Goal: Transaction & Acquisition: Book appointment/travel/reservation

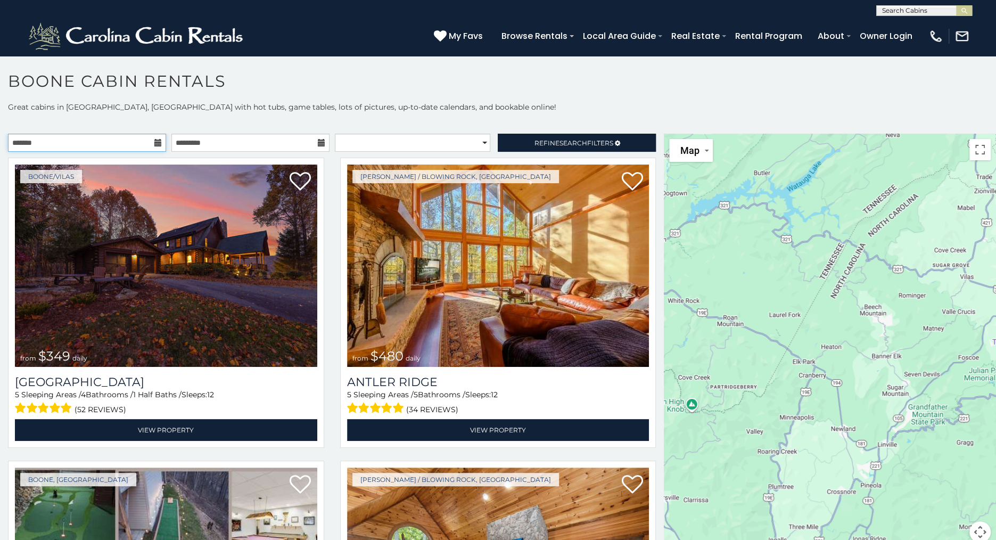
click at [101, 142] on input "text" at bounding box center [87, 143] width 158 height 18
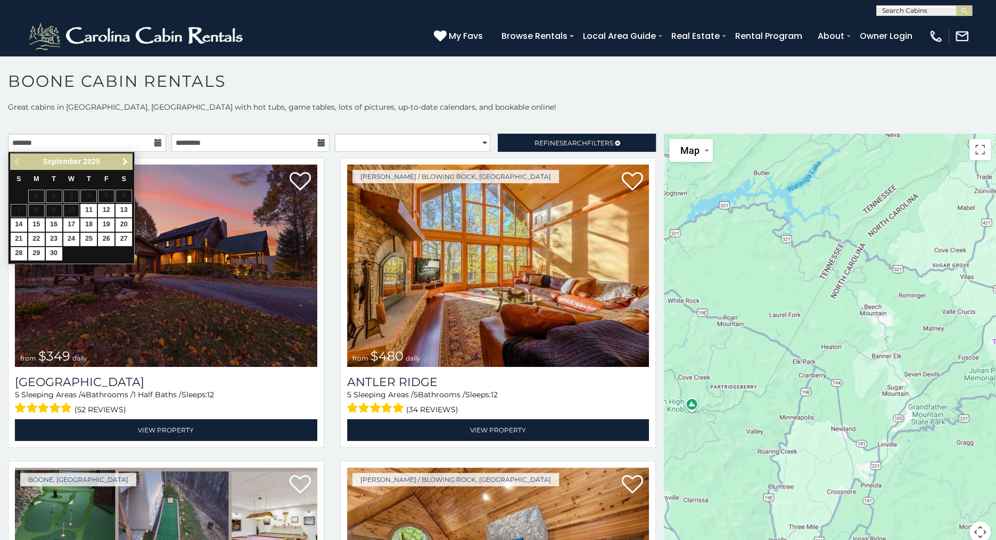
click at [128, 159] on span "Next" at bounding box center [125, 162] width 9 height 9
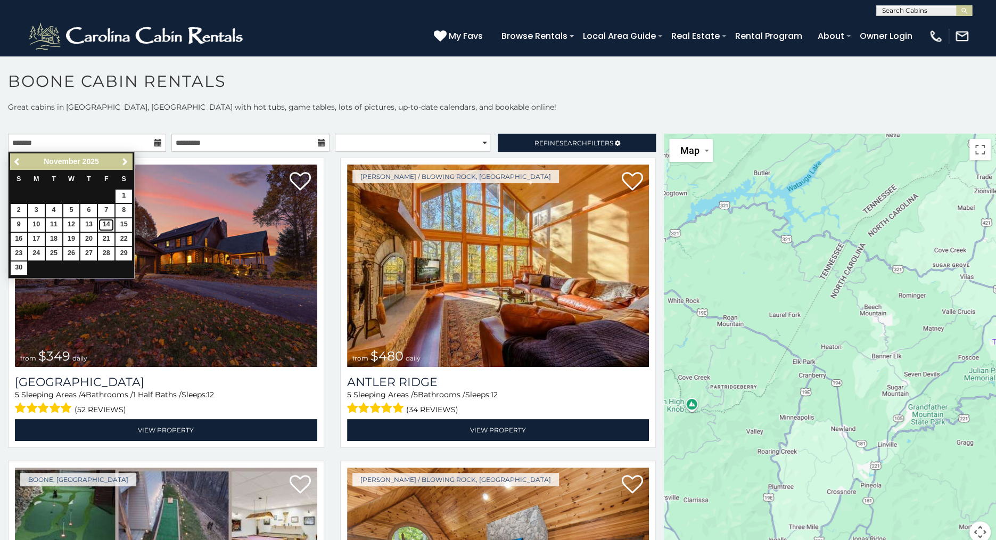
click at [105, 226] on link "14" at bounding box center [106, 224] width 17 height 13
type input "**********"
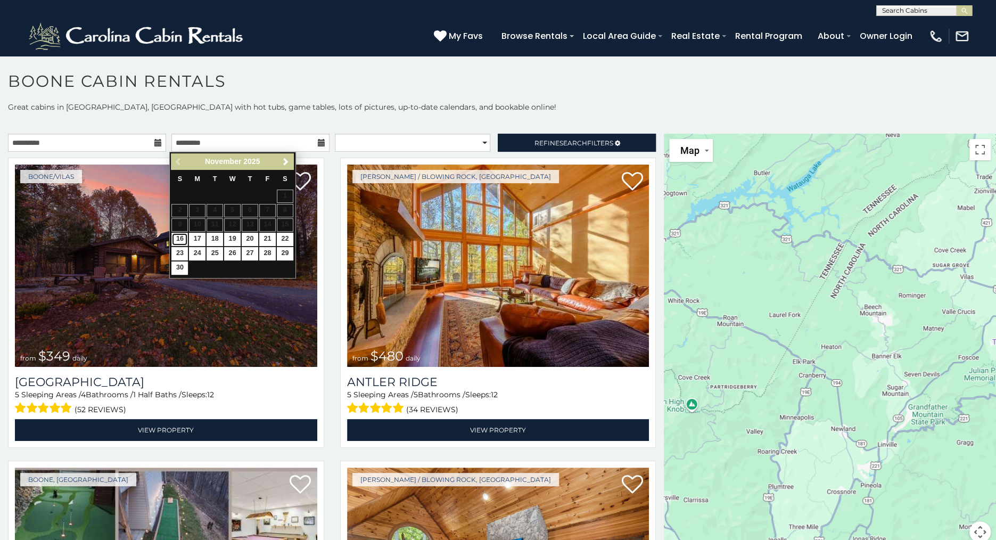
click at [182, 237] on link "16" at bounding box center [179, 239] width 17 height 13
type input "**********"
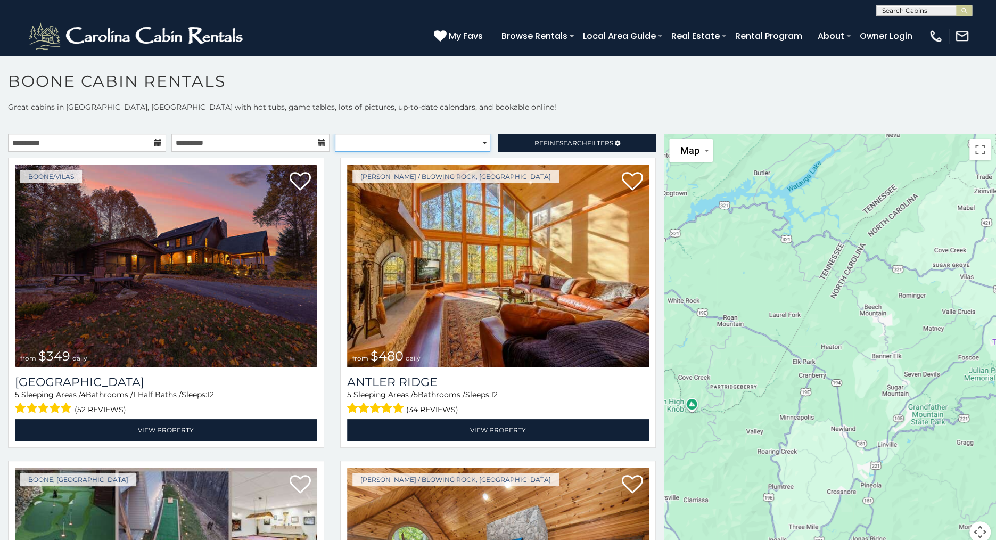
click at [476, 140] on select "**********" at bounding box center [413, 143] width 156 height 18
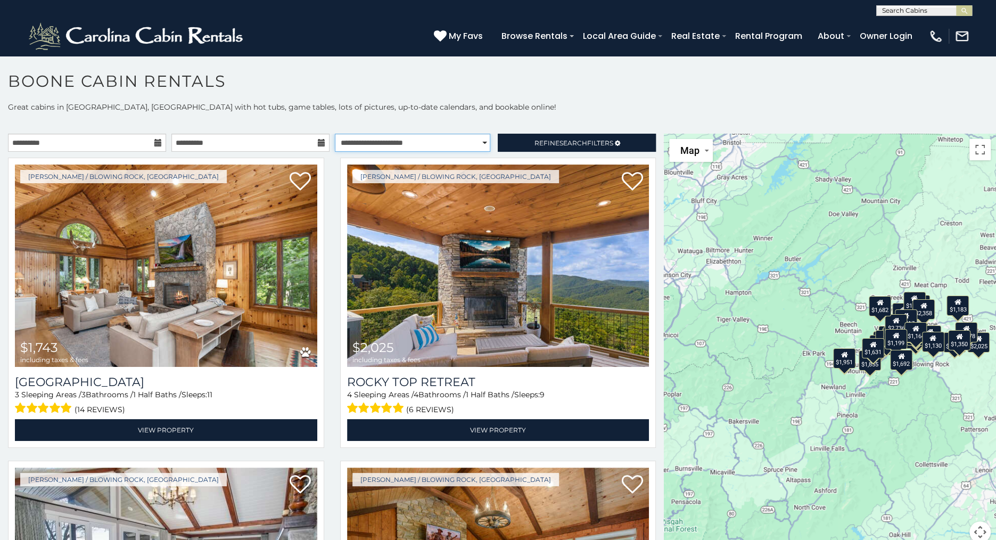
click at [335, 134] on select "**********" at bounding box center [413, 143] width 156 height 18
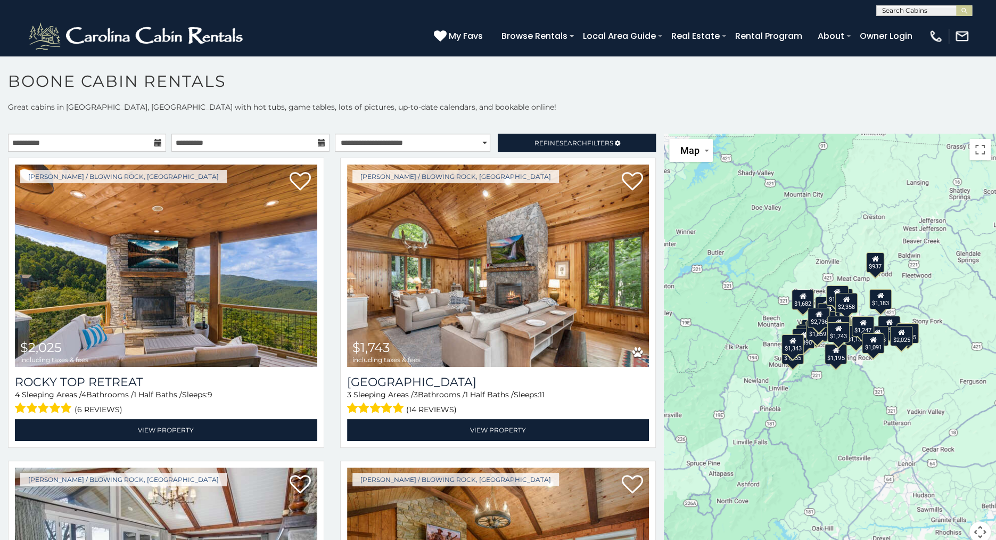
drag, startPoint x: 835, startPoint y: 393, endPoint x: 757, endPoint y: 387, distance: 78.0
click at [757, 387] on div "$2,025 $1,743 $3,484 $3,978 $1,485 $1,682 $1,933 $1,957 $1,682 $2,207 $2,649 $1…" at bounding box center [830, 345] width 332 height 422
click at [534, 144] on span "Refine Search Filters" at bounding box center [573, 143] width 79 height 8
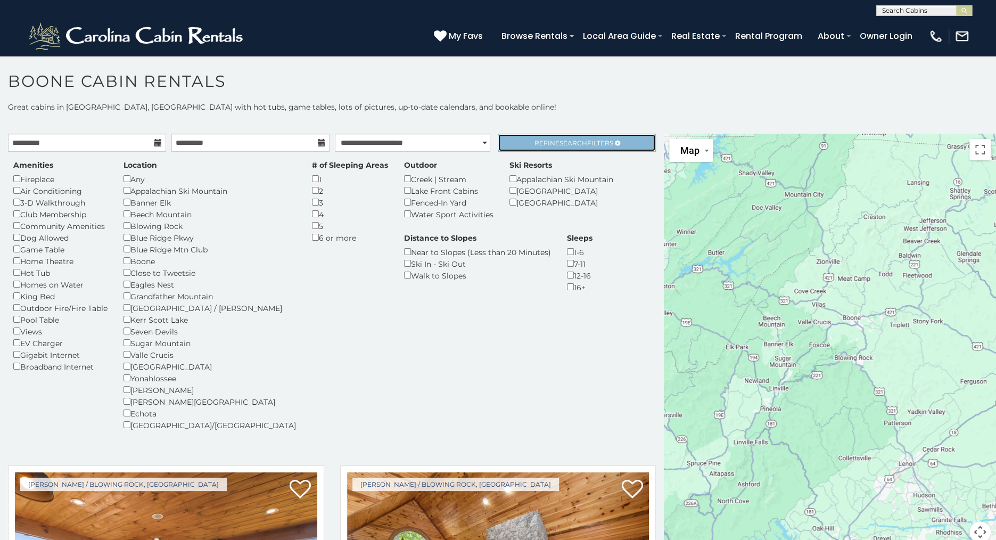
click at [581, 145] on span "Refine Search Filters" at bounding box center [573, 143] width 79 height 8
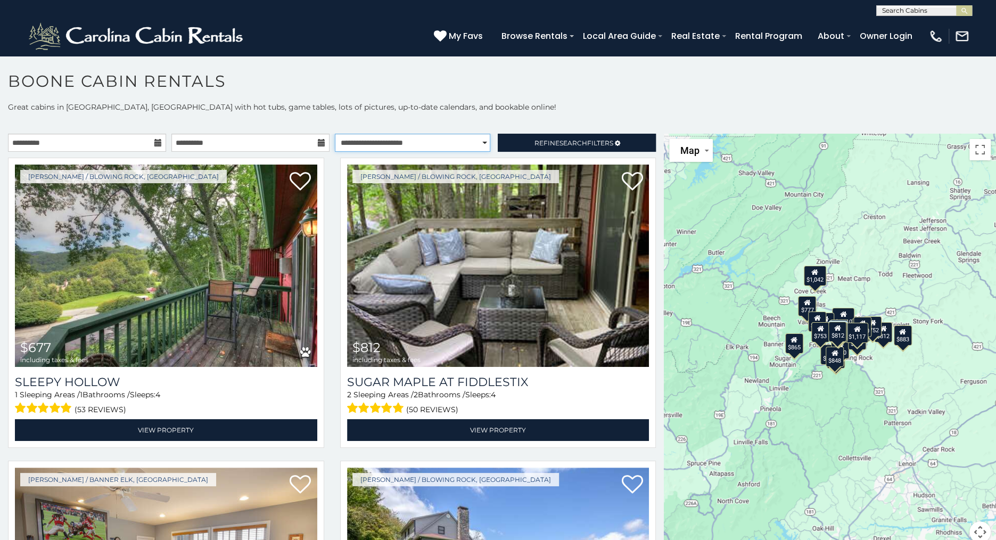
click at [469, 144] on select "**********" at bounding box center [413, 143] width 156 height 18
select select "*********"
click at [335, 134] on select "**********" at bounding box center [413, 143] width 156 height 18
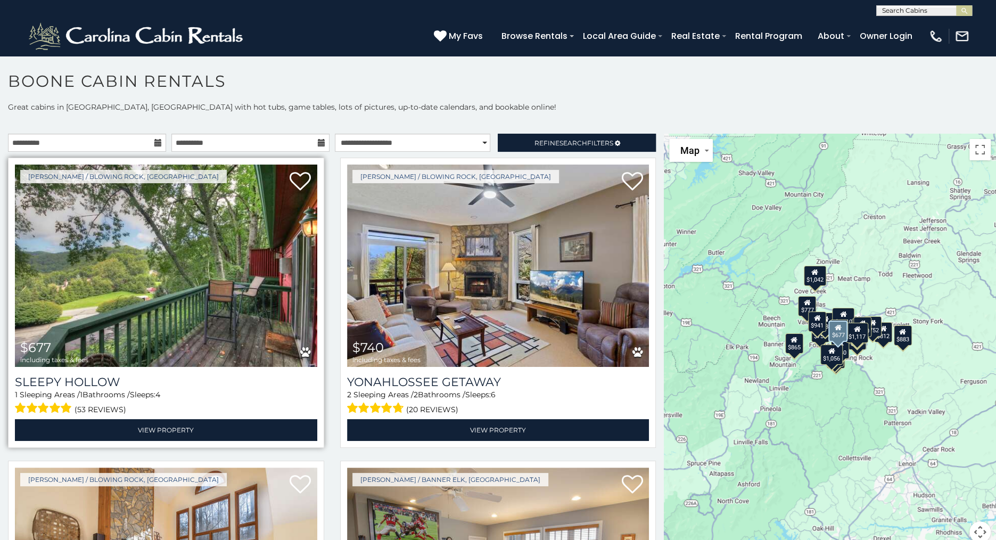
click at [161, 321] on img at bounding box center [166, 266] width 302 height 202
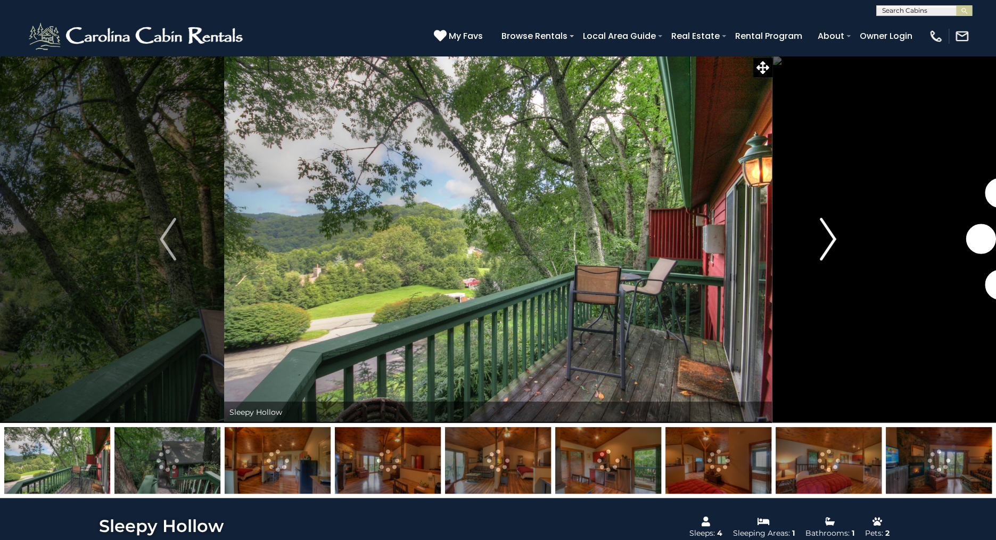
click at [828, 237] on img "Next" at bounding box center [828, 239] width 16 height 43
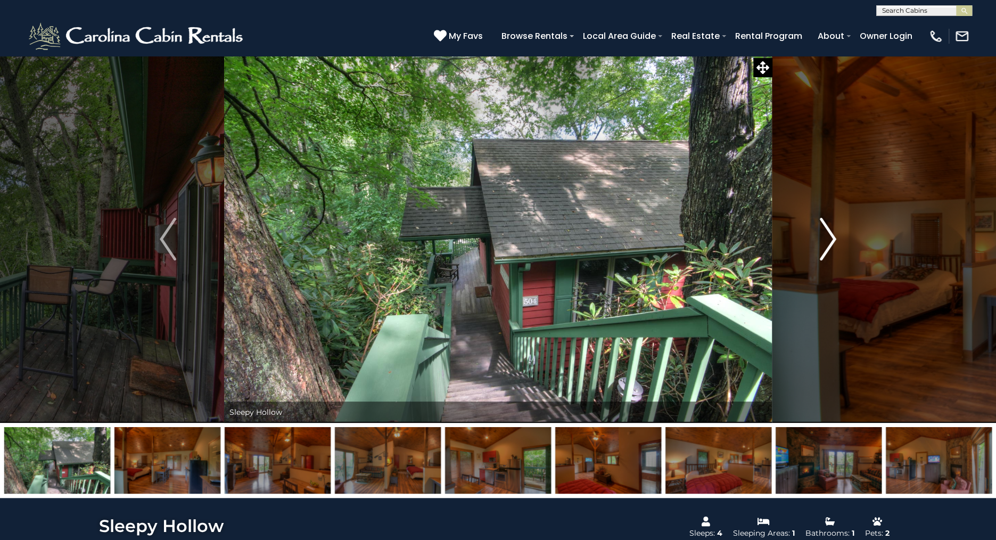
click at [828, 237] on img "Next" at bounding box center [828, 239] width 16 height 43
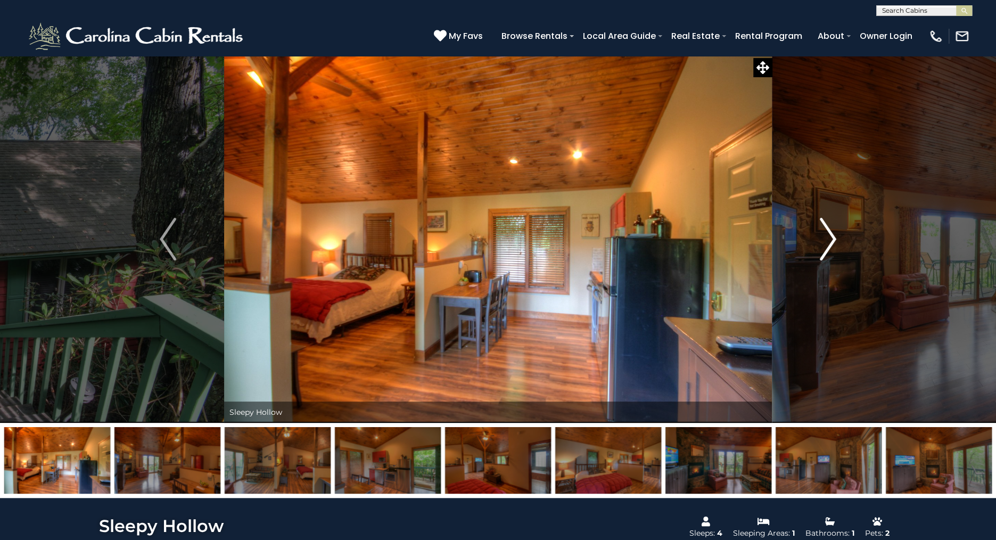
click at [828, 237] on img "Next" at bounding box center [828, 239] width 16 height 43
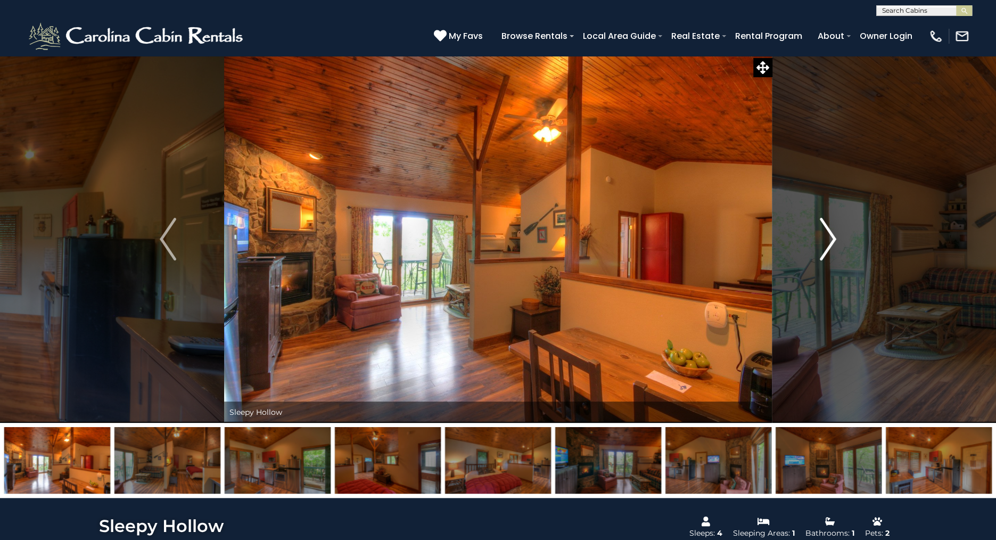
click at [828, 237] on img "Next" at bounding box center [828, 239] width 16 height 43
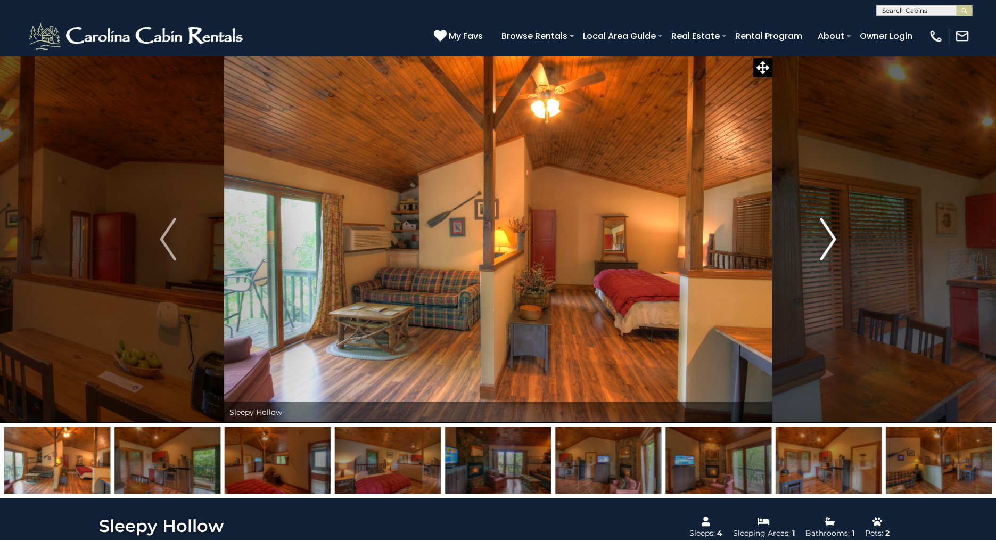
click at [828, 237] on img "Next" at bounding box center [828, 239] width 16 height 43
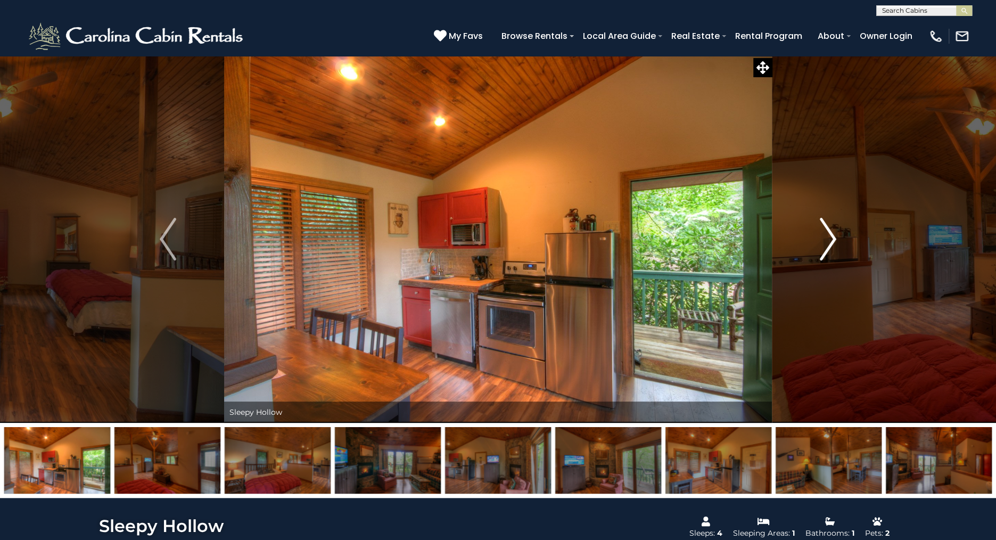
click at [828, 237] on img "Next" at bounding box center [828, 239] width 16 height 43
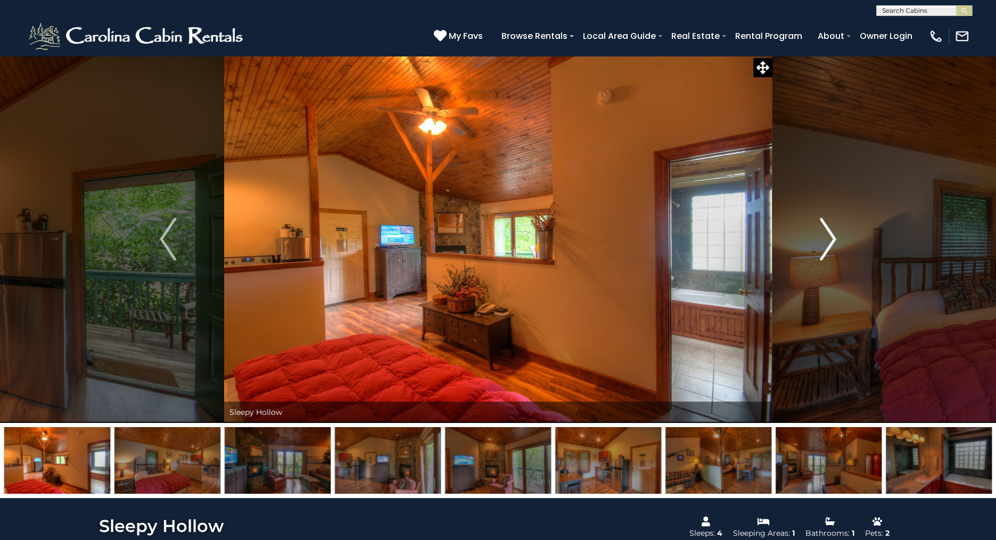
click at [828, 237] on img "Next" at bounding box center [828, 239] width 16 height 43
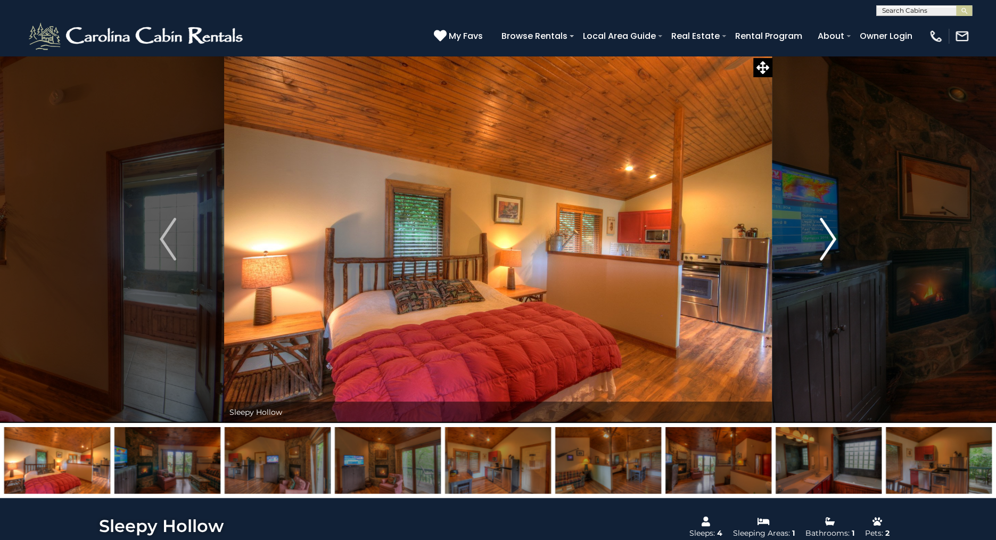
click at [828, 237] on img "Next" at bounding box center [828, 239] width 16 height 43
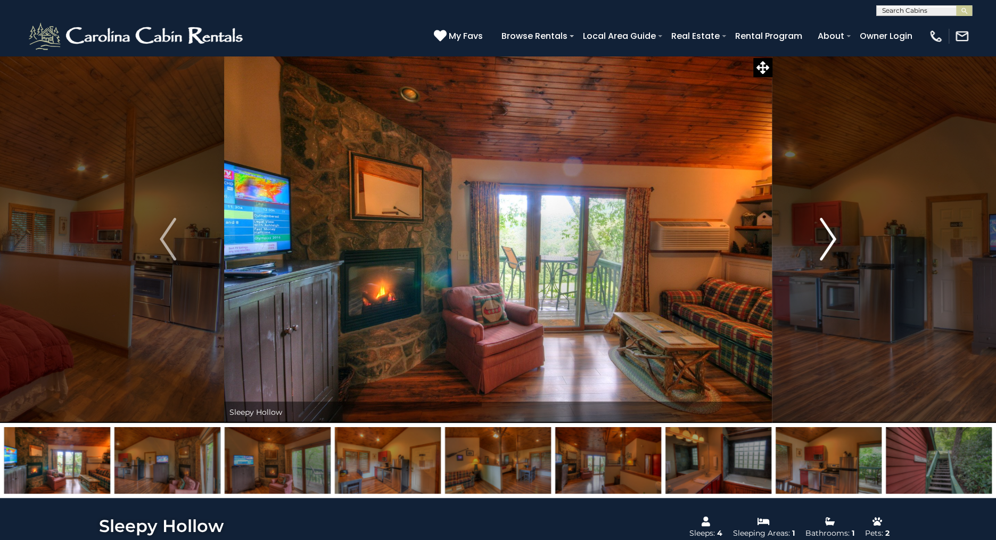
click at [828, 237] on img "Next" at bounding box center [828, 239] width 16 height 43
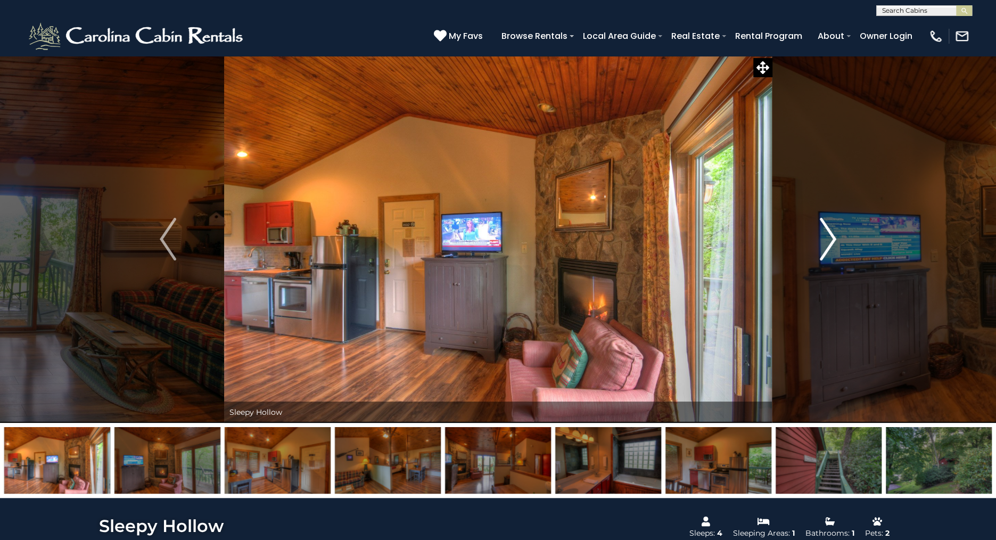
click at [828, 237] on img "Next" at bounding box center [828, 239] width 16 height 43
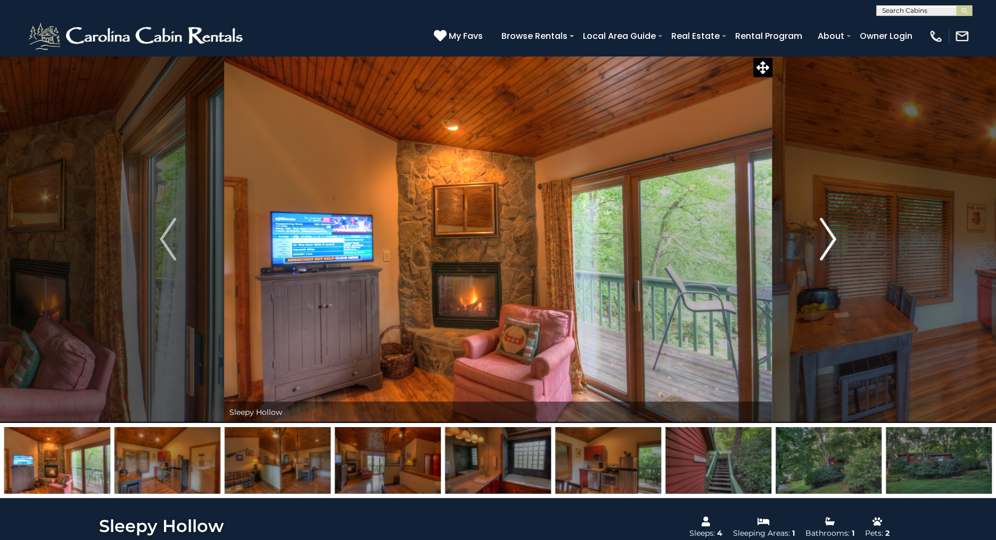
click at [828, 237] on img "Next" at bounding box center [828, 239] width 16 height 43
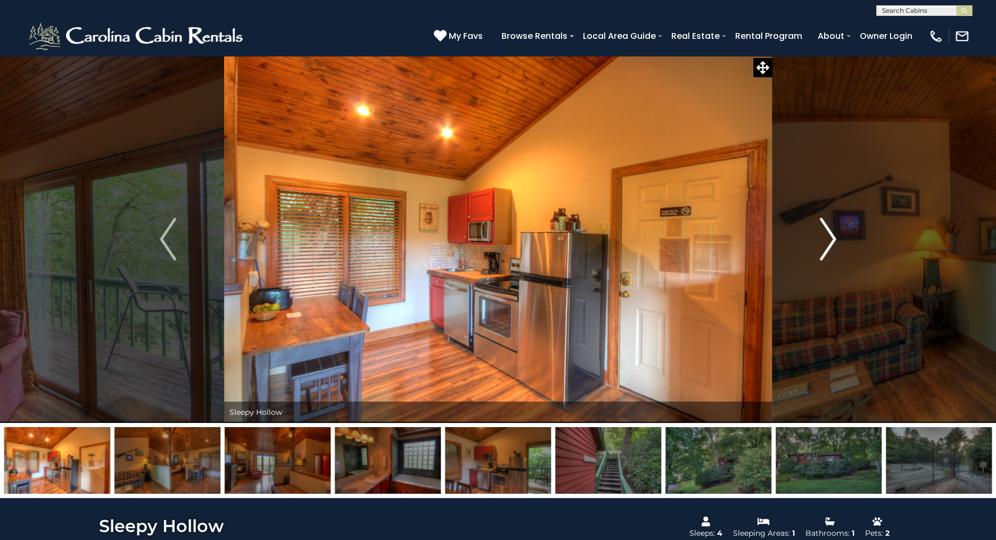
click at [828, 237] on img "Next" at bounding box center [828, 239] width 16 height 43
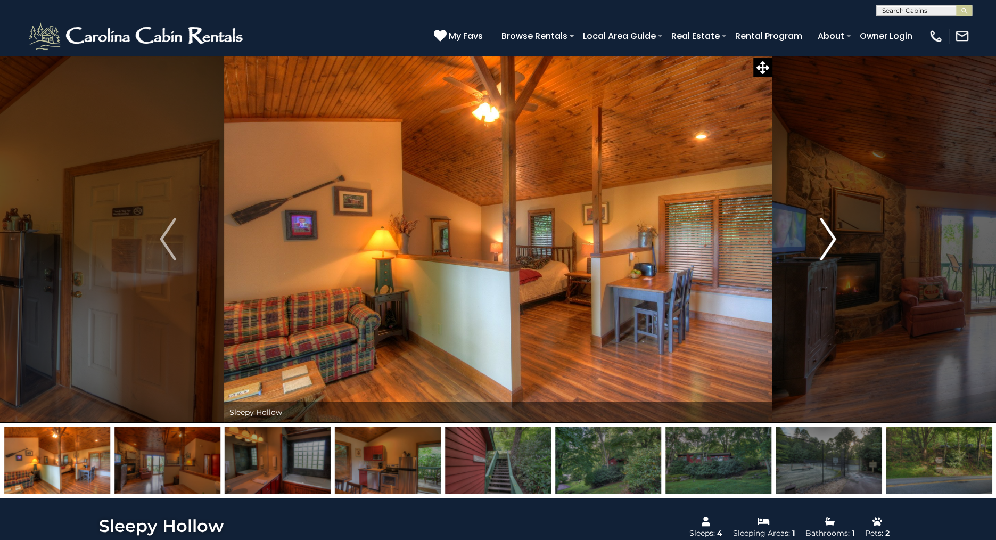
click at [828, 237] on img "Next" at bounding box center [828, 239] width 16 height 43
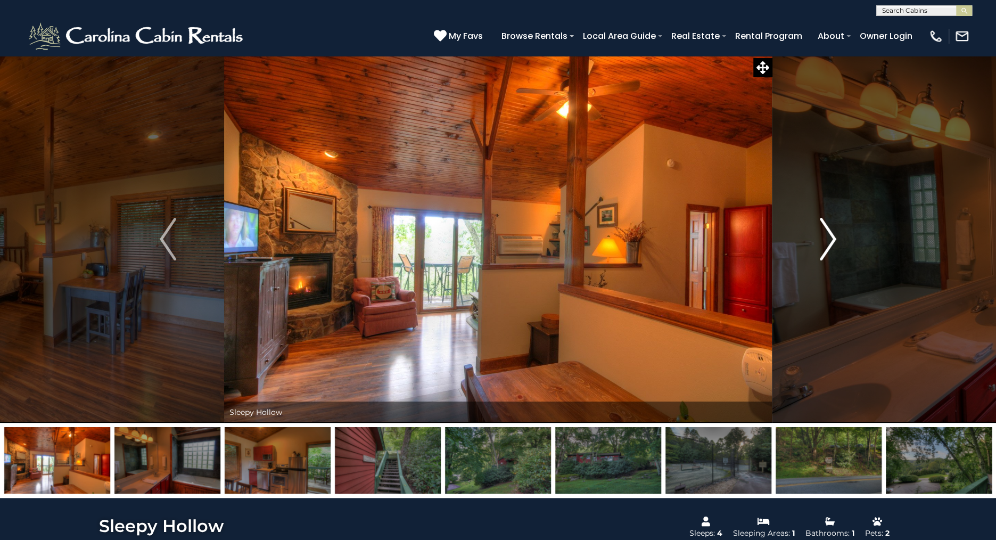
click at [828, 237] on img "Next" at bounding box center [828, 239] width 16 height 43
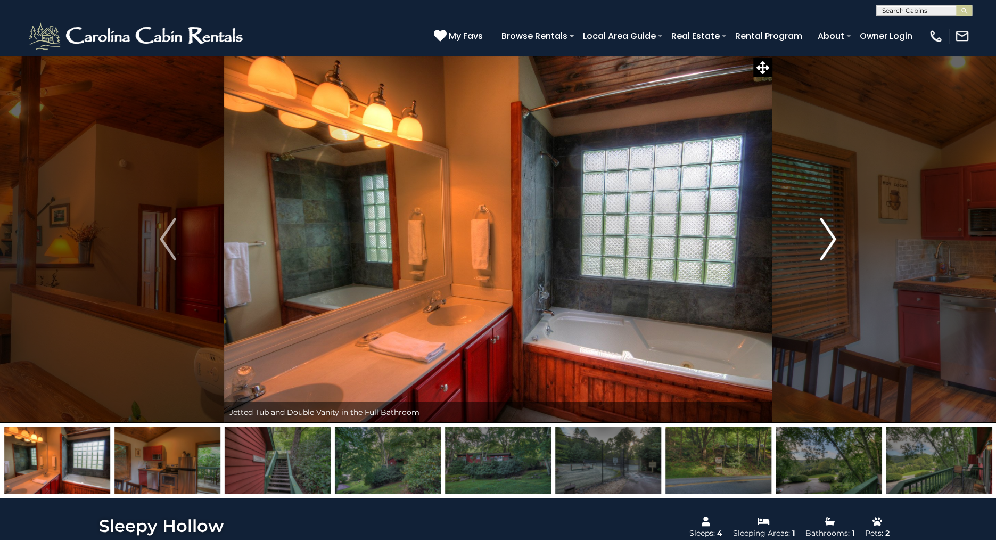
click at [828, 237] on img "Next" at bounding box center [828, 239] width 16 height 43
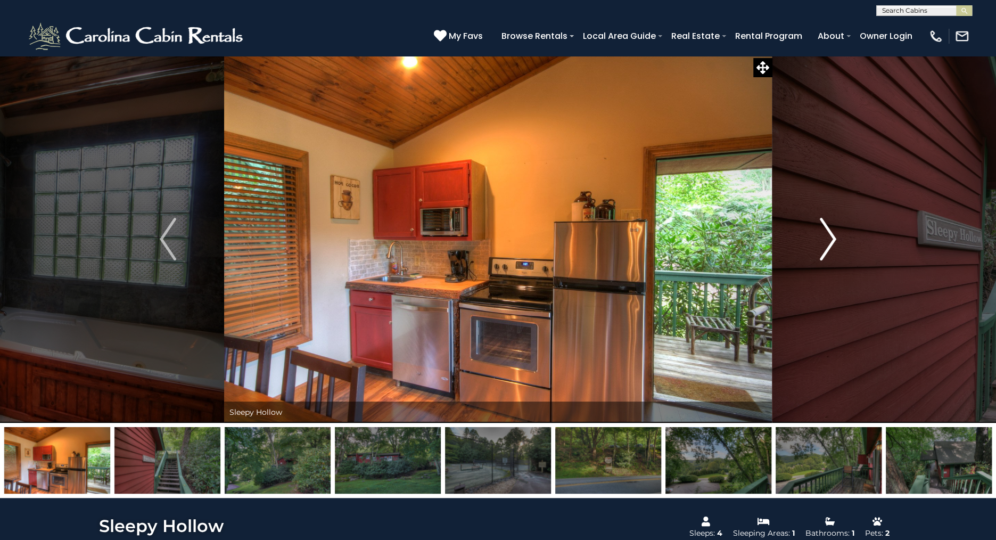
click at [828, 237] on img "Next" at bounding box center [828, 239] width 16 height 43
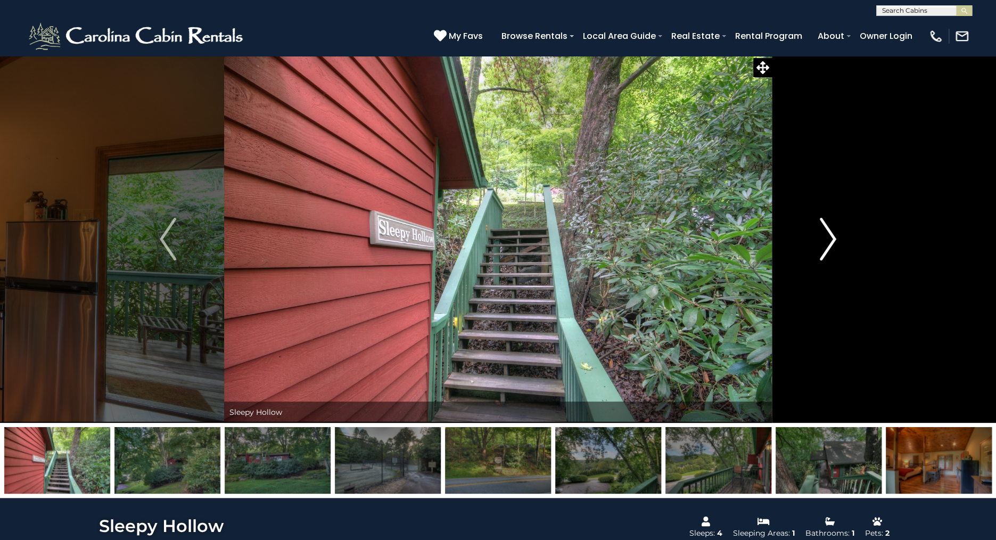
click at [828, 237] on img "Next" at bounding box center [828, 239] width 16 height 43
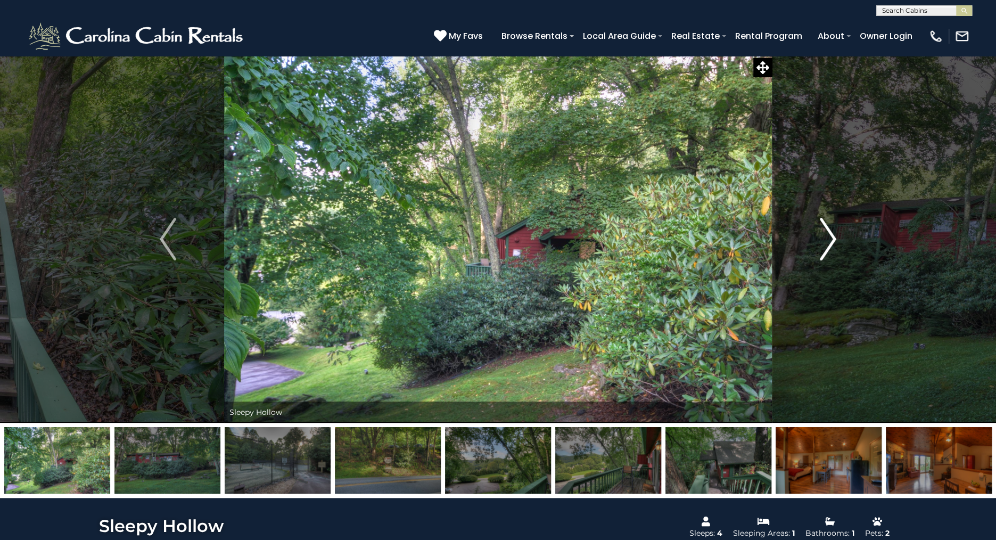
click at [828, 237] on img "Next" at bounding box center [828, 239] width 16 height 43
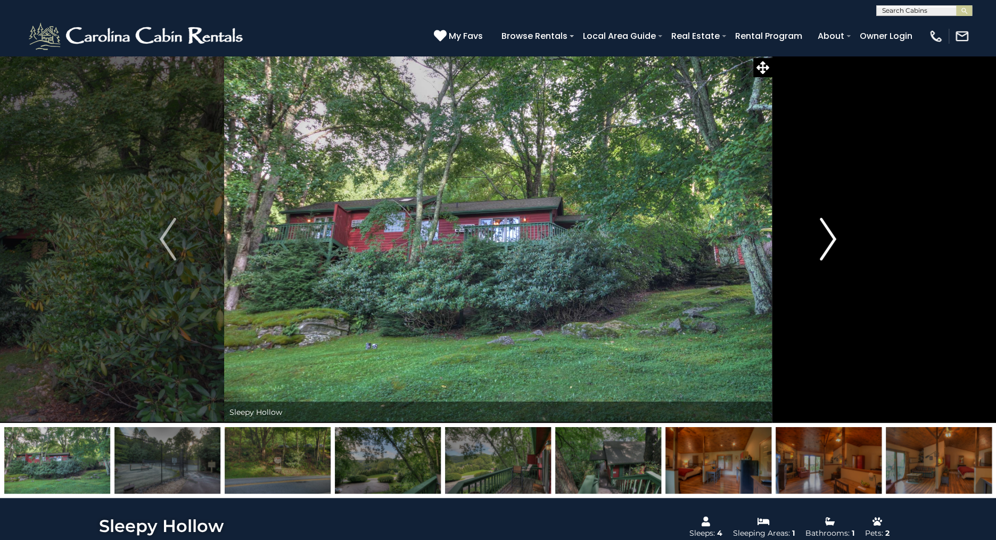
click at [828, 237] on img "Next" at bounding box center [828, 239] width 16 height 43
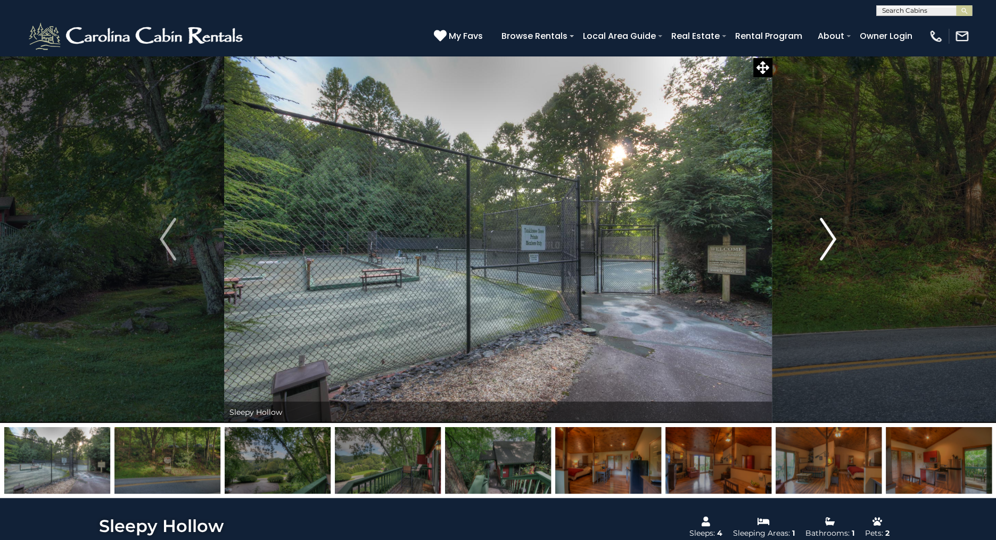
click at [828, 237] on img "Next" at bounding box center [828, 239] width 16 height 43
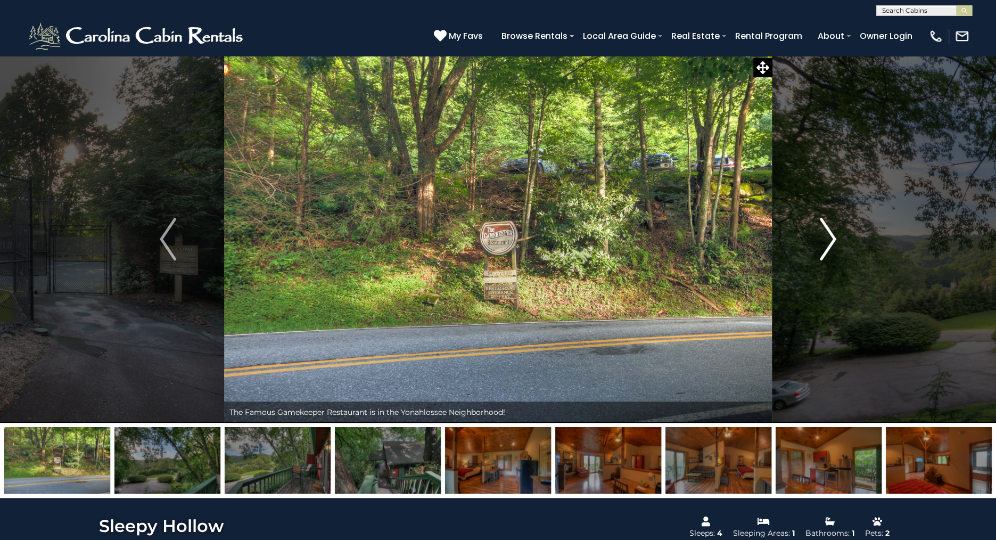
click at [828, 237] on img "Next" at bounding box center [828, 239] width 16 height 43
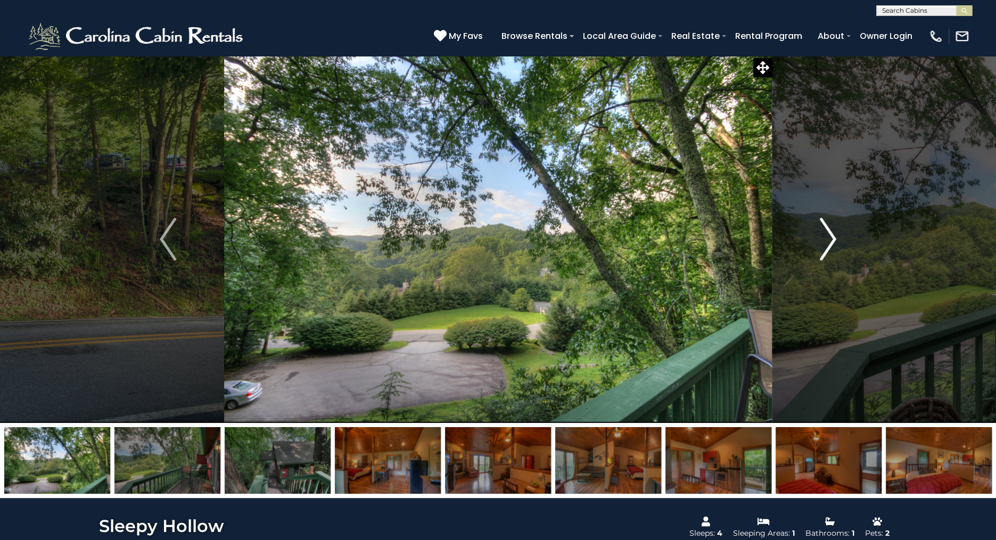
click at [828, 237] on img "Next" at bounding box center [828, 239] width 16 height 43
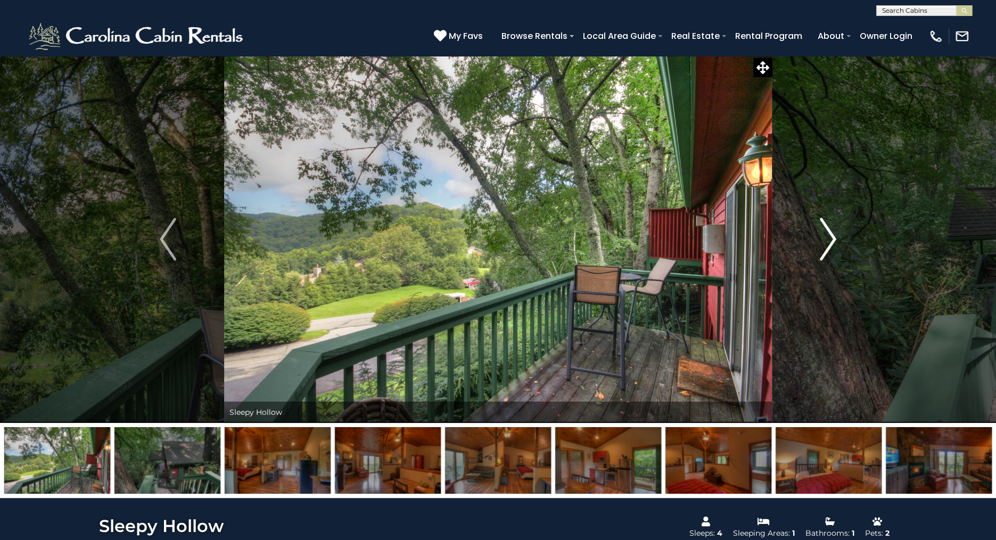
click at [828, 237] on img "Next" at bounding box center [828, 239] width 16 height 43
